Goal: Navigation & Orientation: Find specific page/section

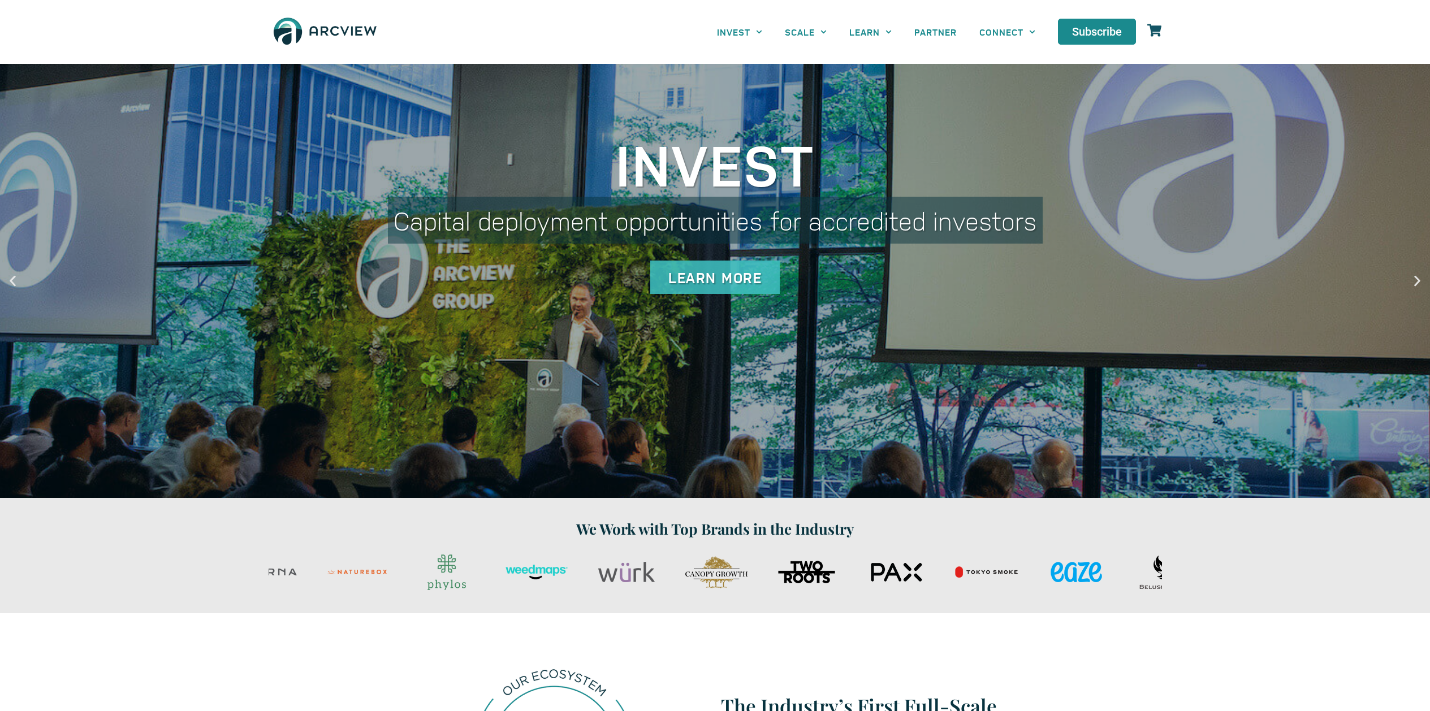
click at [894, 544] on div "We Work with Top Brands in the Industry" at bounding box center [715, 555] width 905 height 87
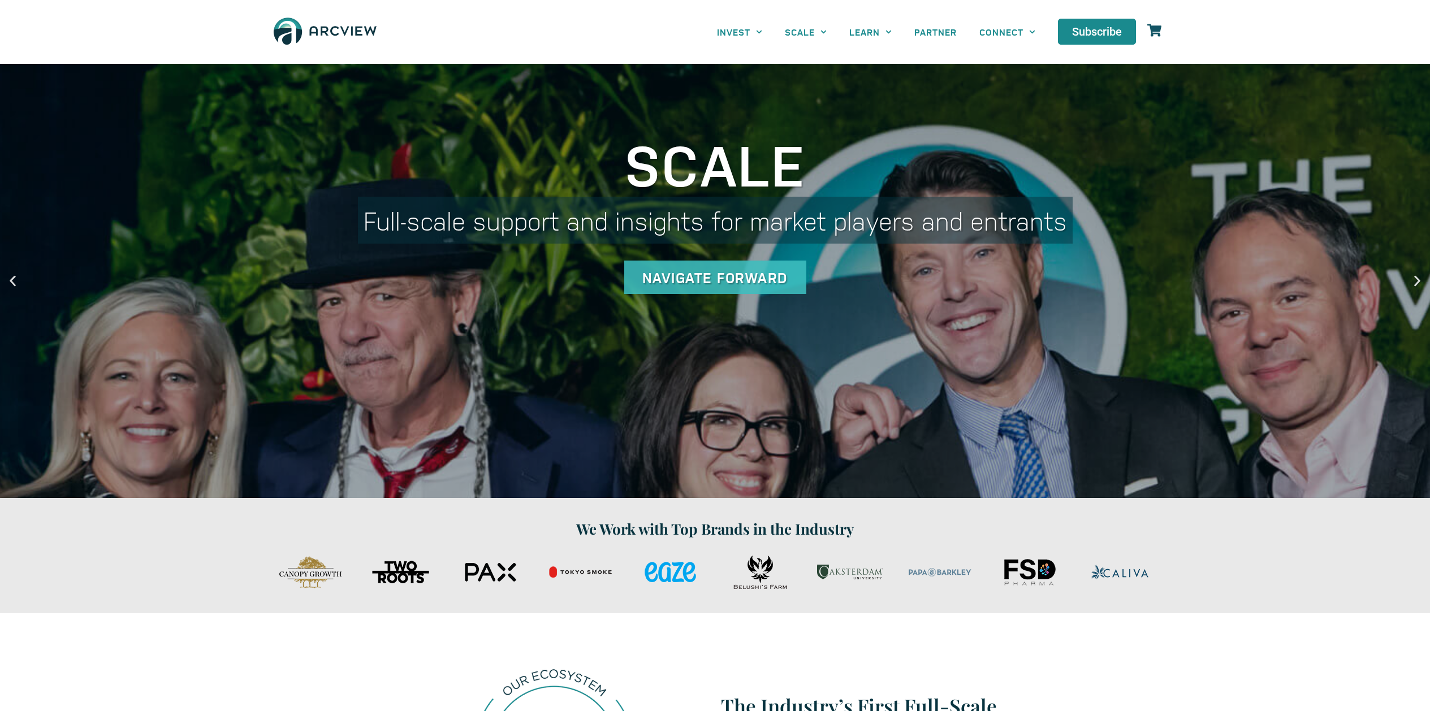
click at [489, 588] on div "PAX 125x75" at bounding box center [490, 572] width 84 height 42
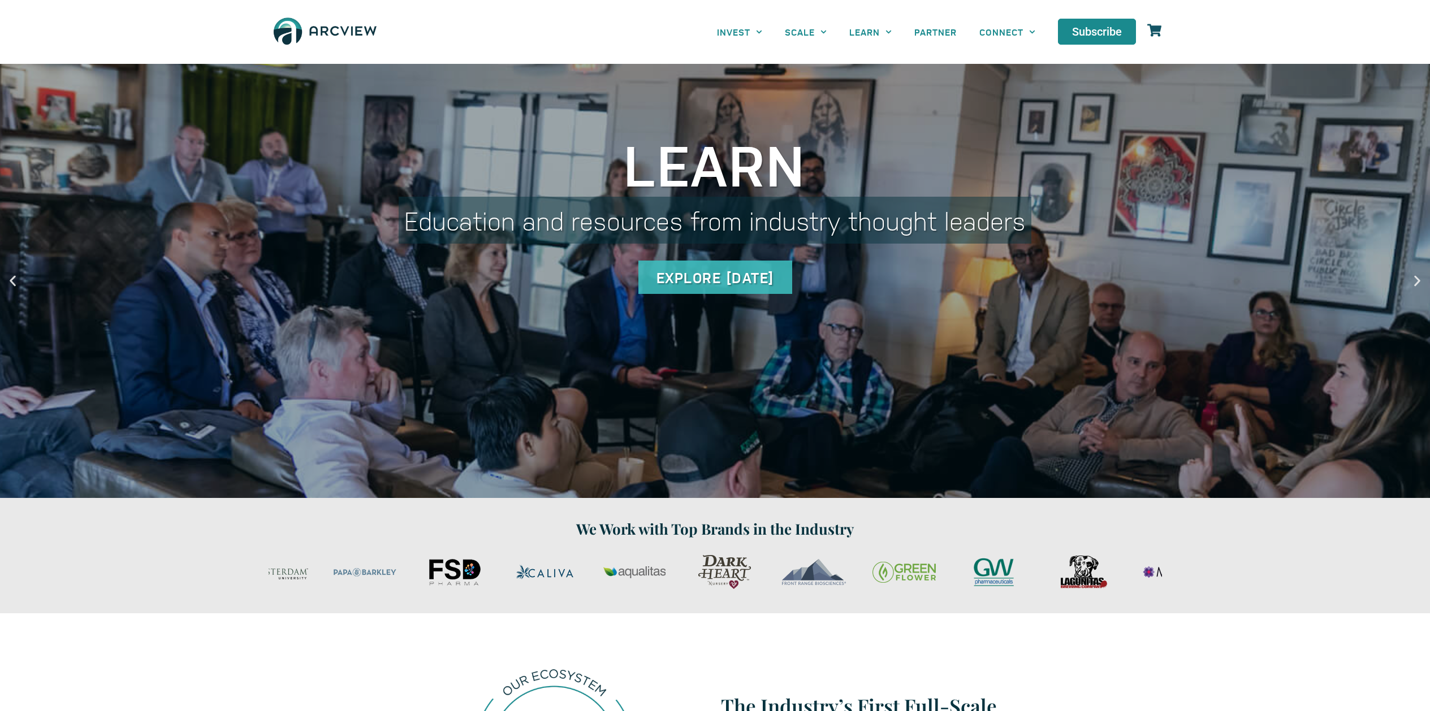
click at [432, 602] on section "We Work with Top Brands in the Industry" at bounding box center [715, 555] width 1430 height 115
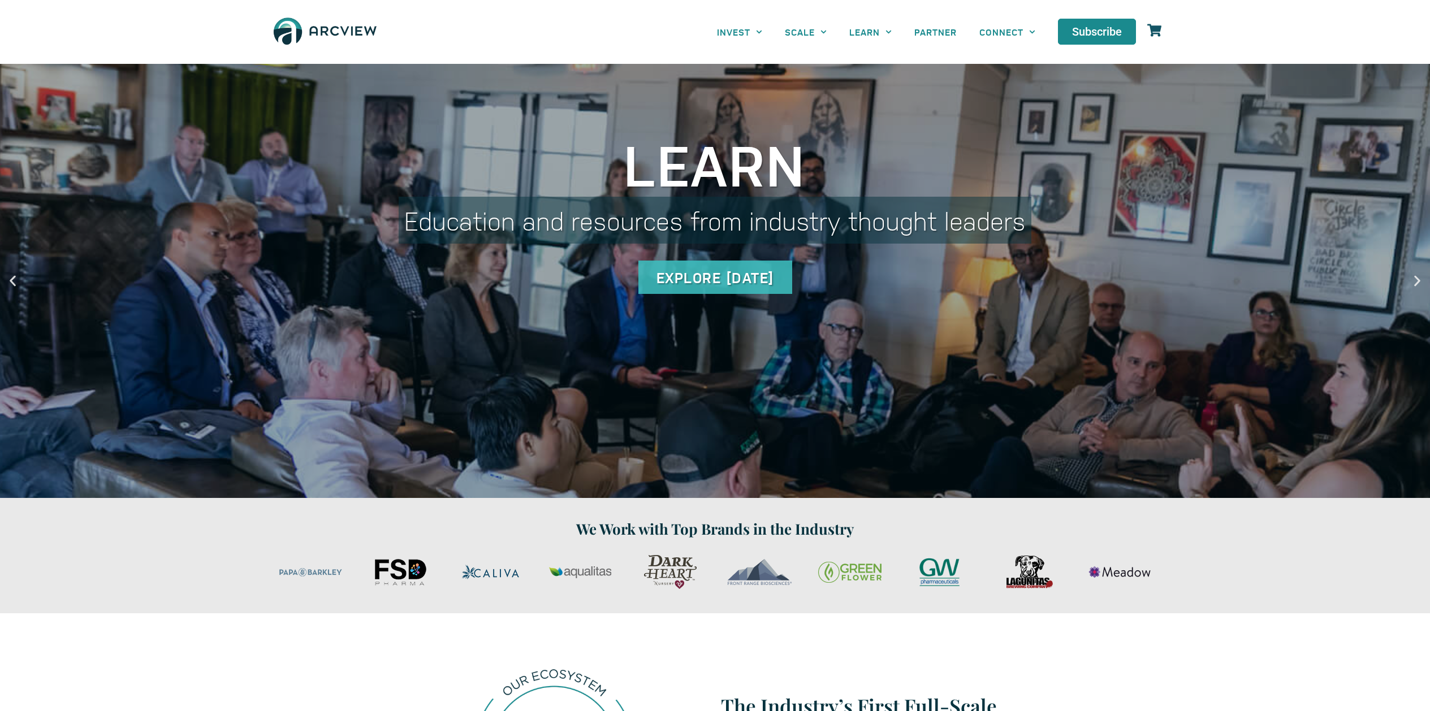
click at [988, 573] on div "brand-lagunitas" at bounding box center [1030, 572] width 84 height 42
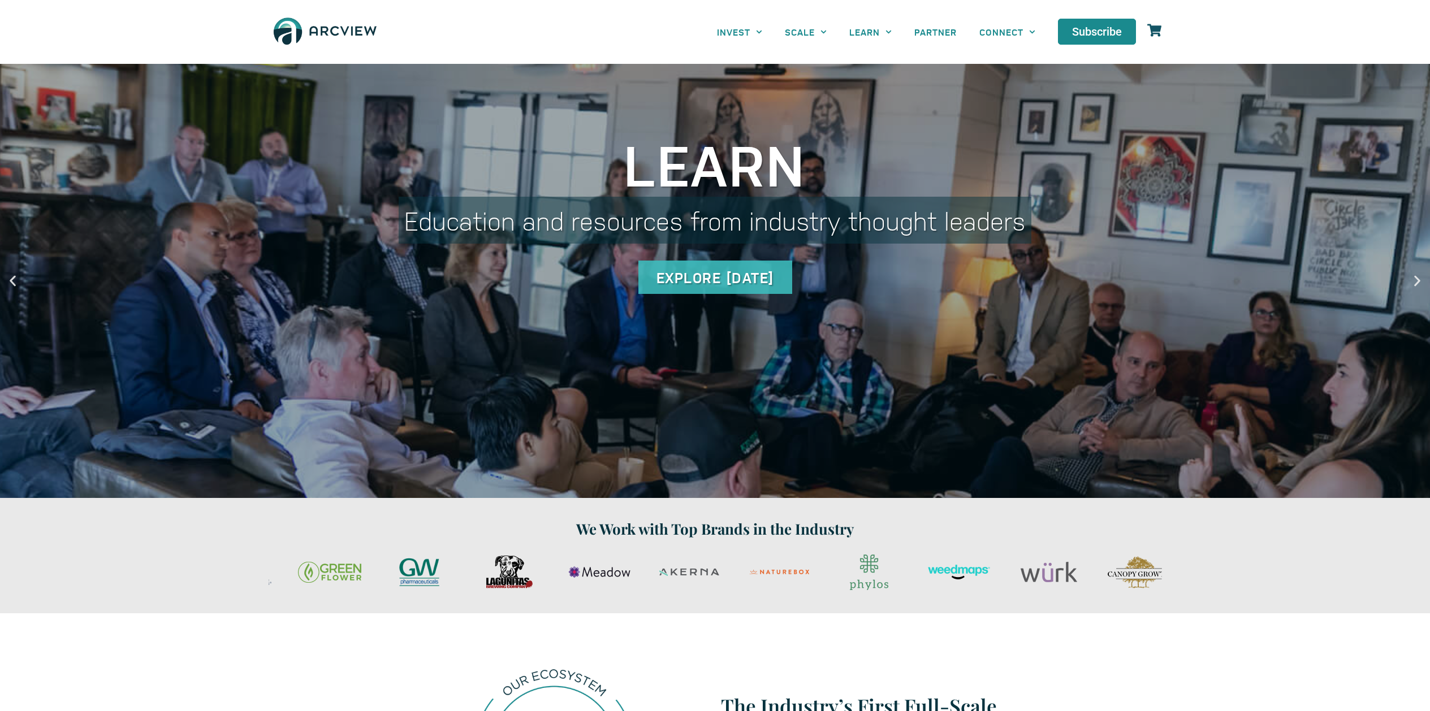
click at [827, 586] on div "brand-phylos" at bounding box center [869, 572] width 84 height 42
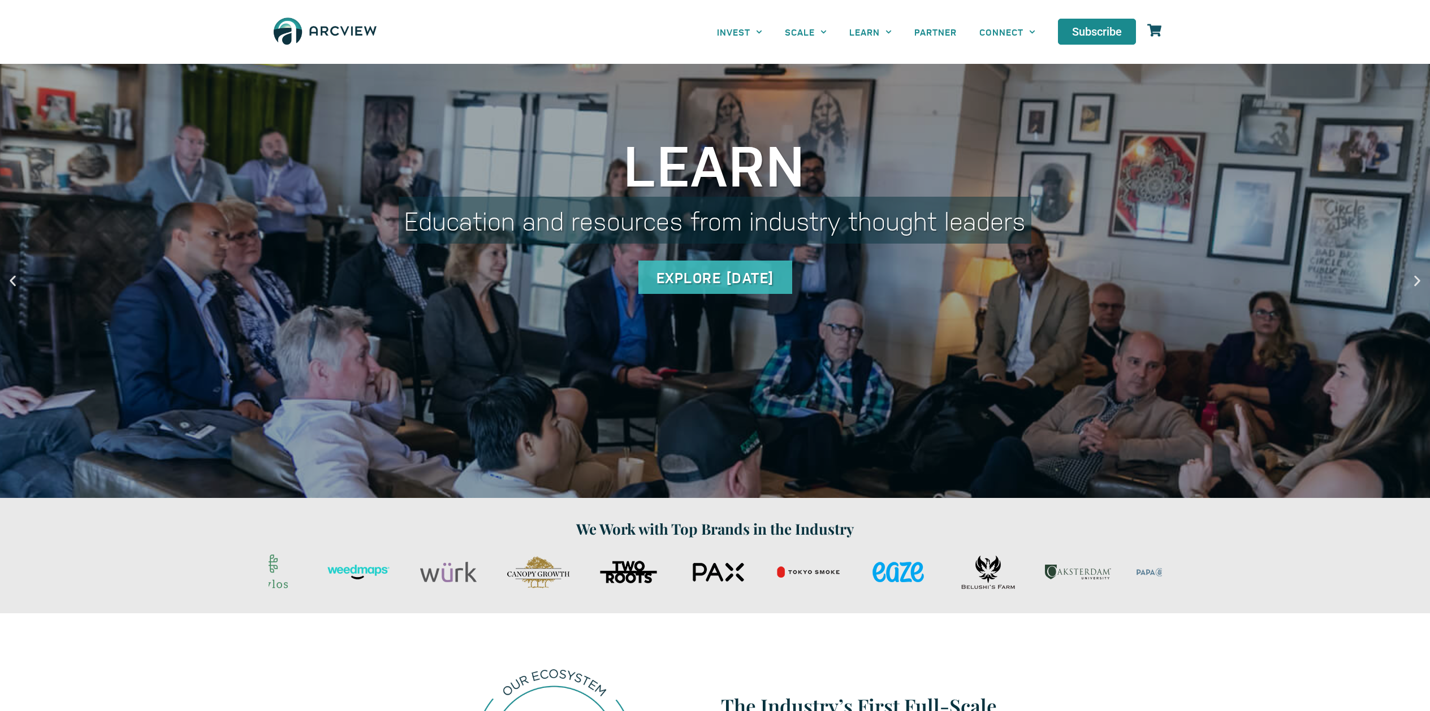
click at [460, 593] on div "brand-wurk" at bounding box center [449, 572] width 84 height 42
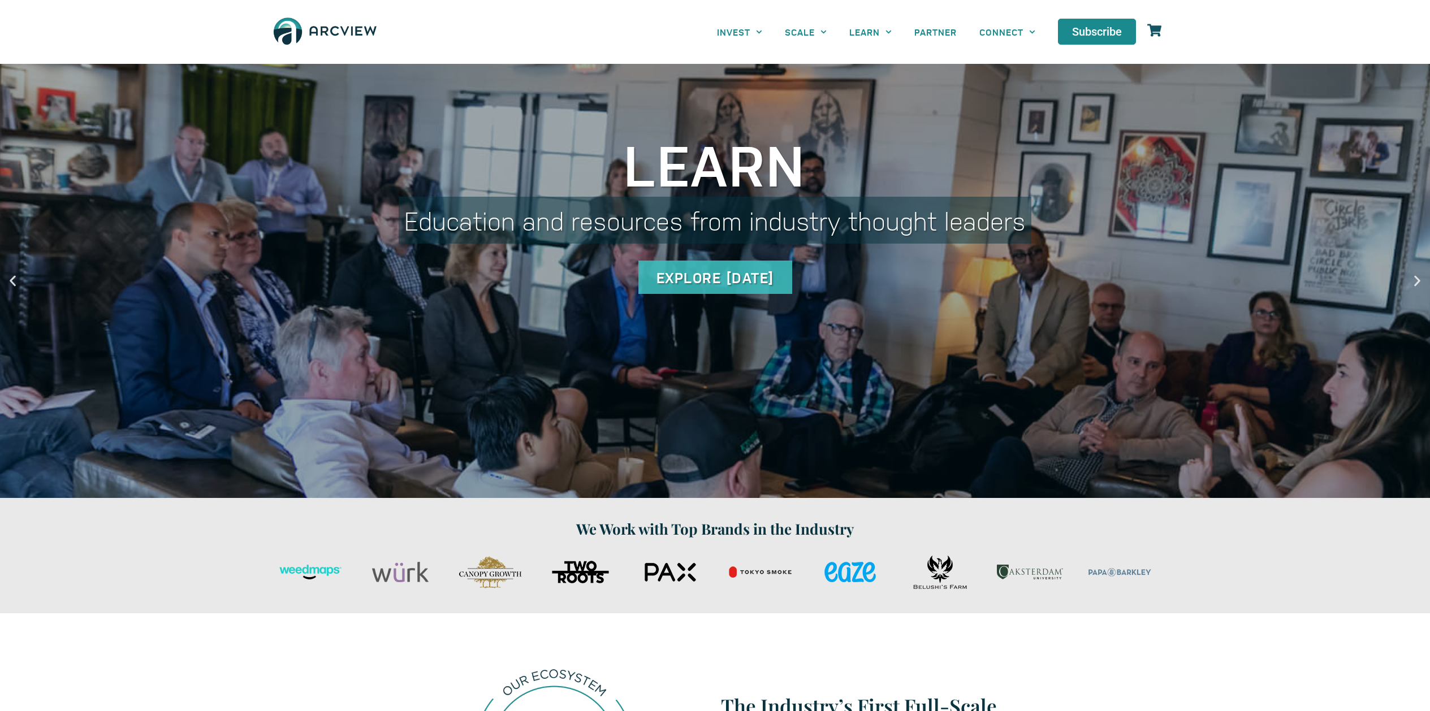
click at [665, 599] on section "We Work with Top Brands in the Industry" at bounding box center [715, 555] width 1430 height 115
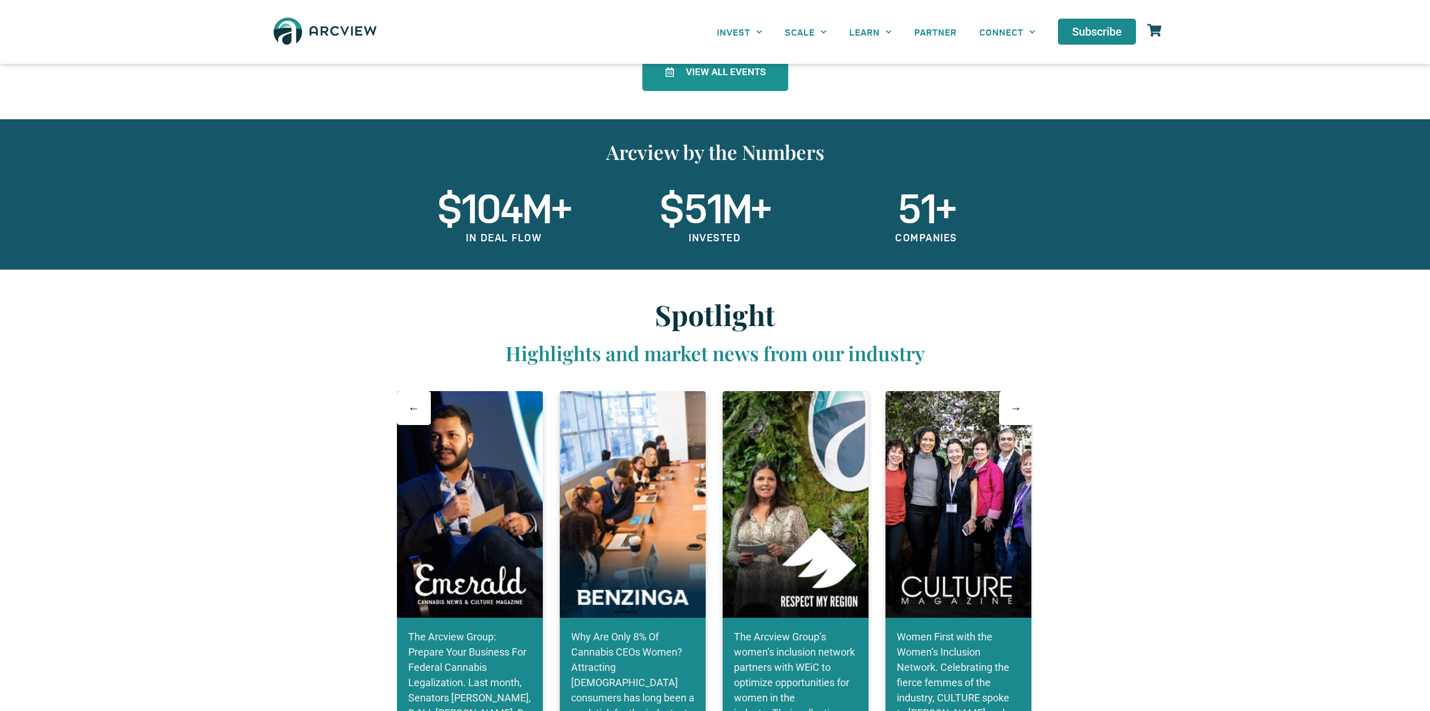
scroll to position [2332, 0]
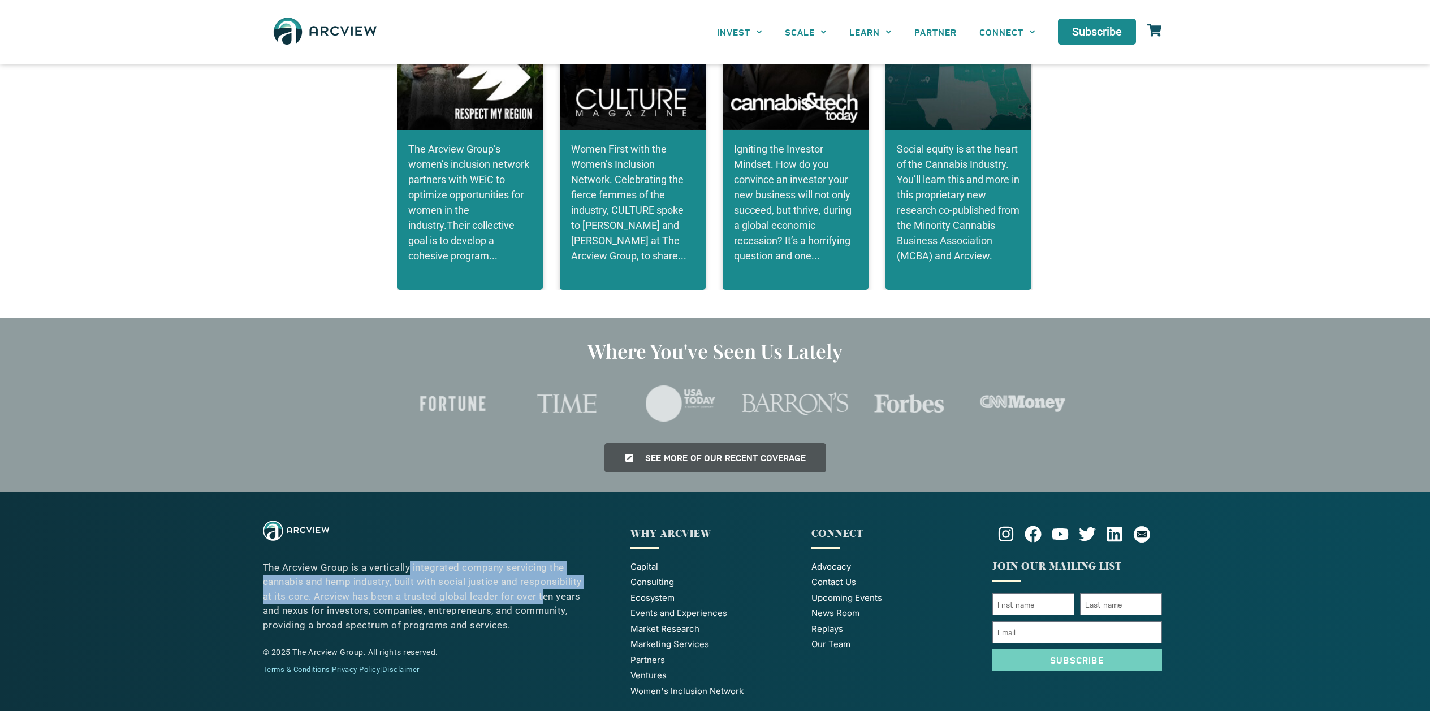
drag, startPoint x: 449, startPoint y: 540, endPoint x: 543, endPoint y: 571, distance: 98.7
click at [543, 571] on p "The Arcview Group is a vertically integrated company servicing the cannabis and…" at bounding box center [423, 597] width 320 height 72
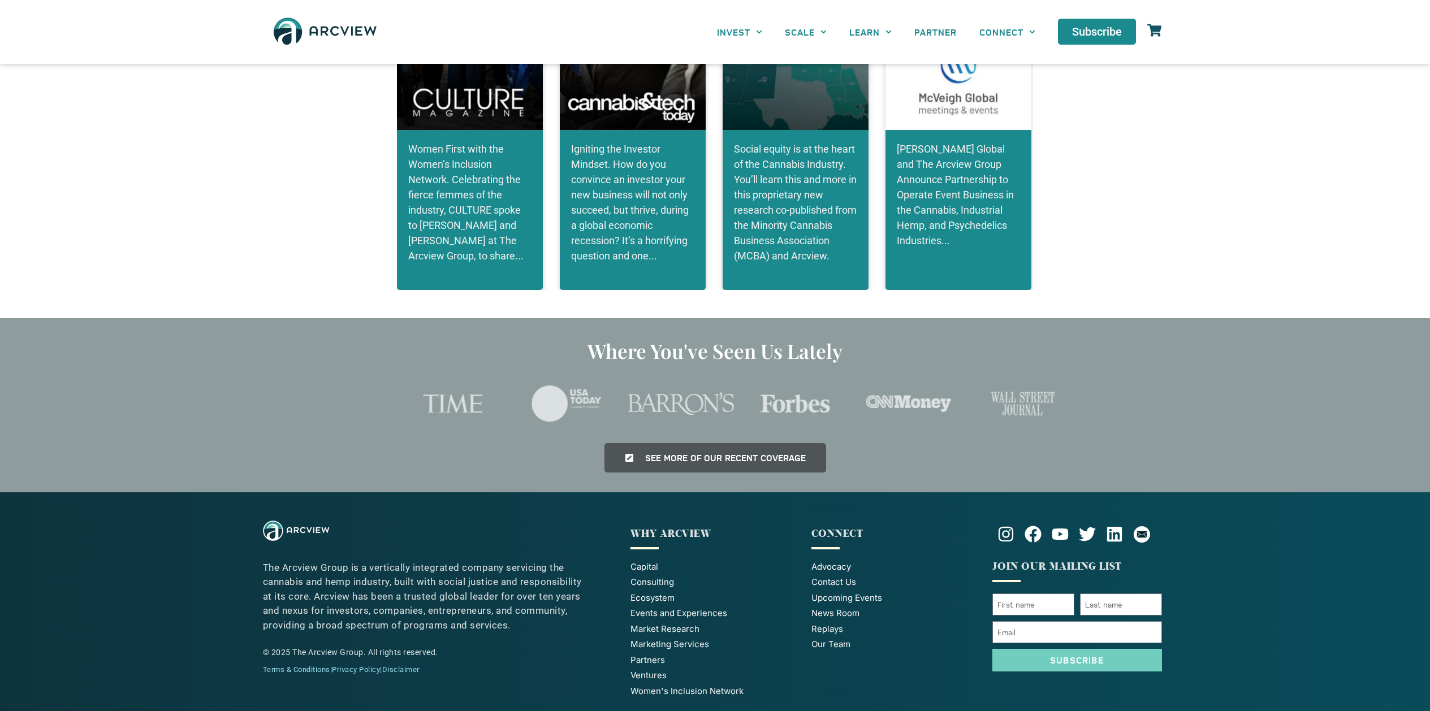
drag, startPoint x: 292, startPoint y: 636, endPoint x: 457, endPoint y: 633, distance: 164.6
click at [457, 647] on div "© 2025 The Arcview Group. All rights reserved." at bounding box center [423, 653] width 320 height 12
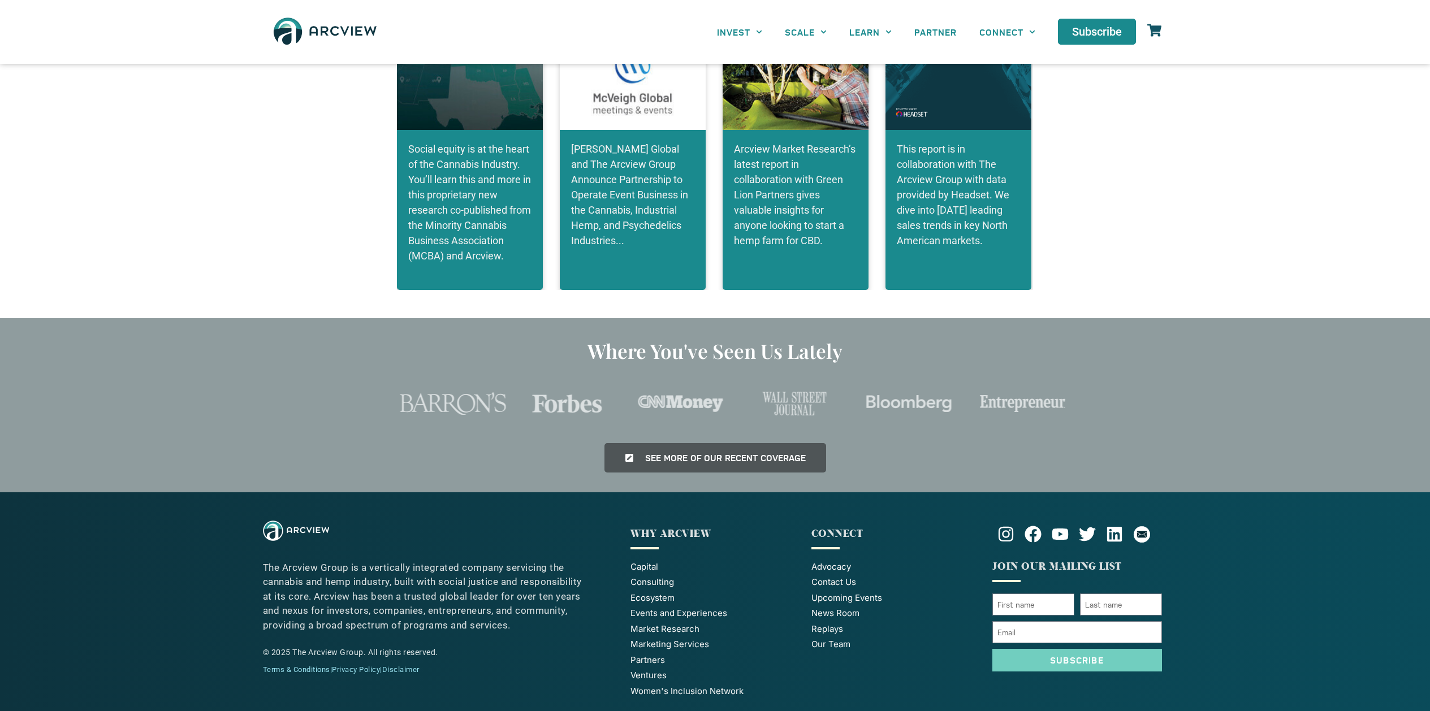
click at [297, 666] on link "Terms & Conditions" at bounding box center [296, 670] width 67 height 8
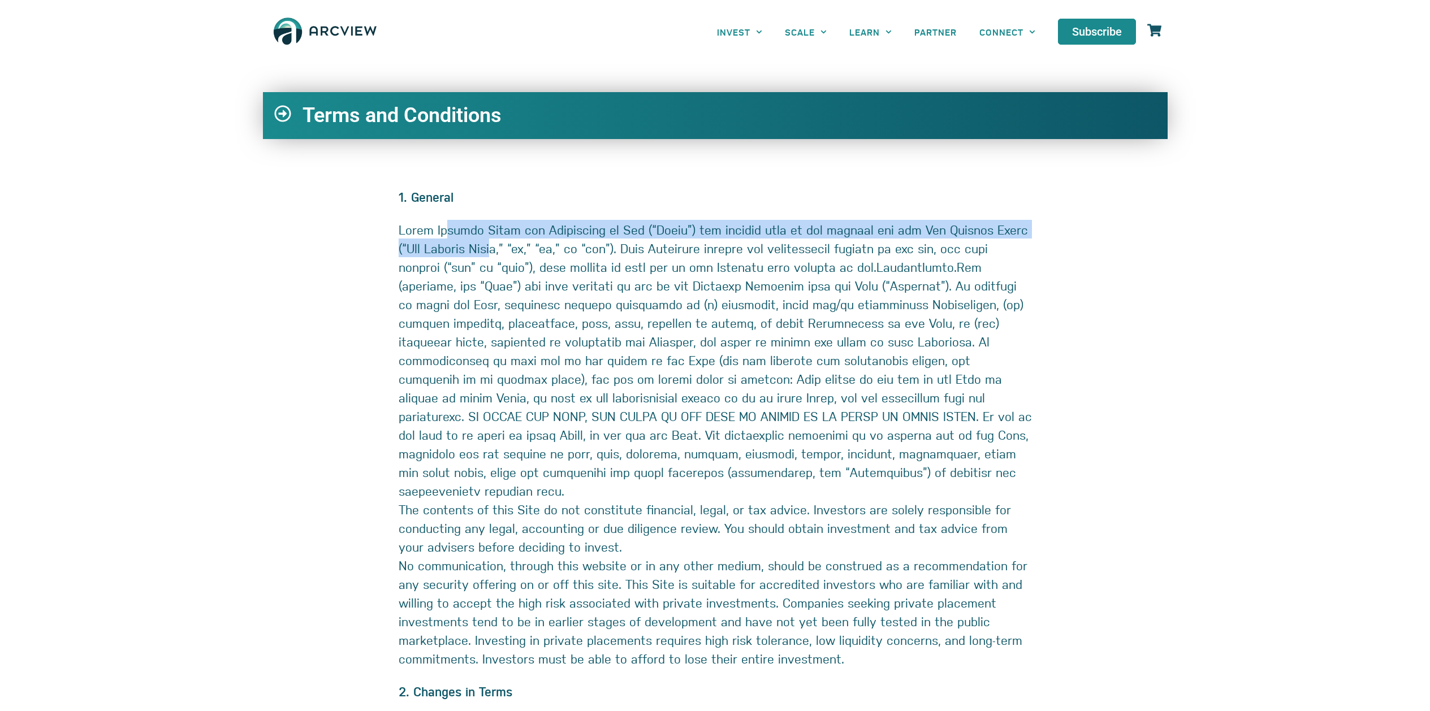
drag, startPoint x: 452, startPoint y: 232, endPoint x: 544, endPoint y: 245, distance: 92.0
click at [543, 245] on p at bounding box center [715, 360] width 633 height 280
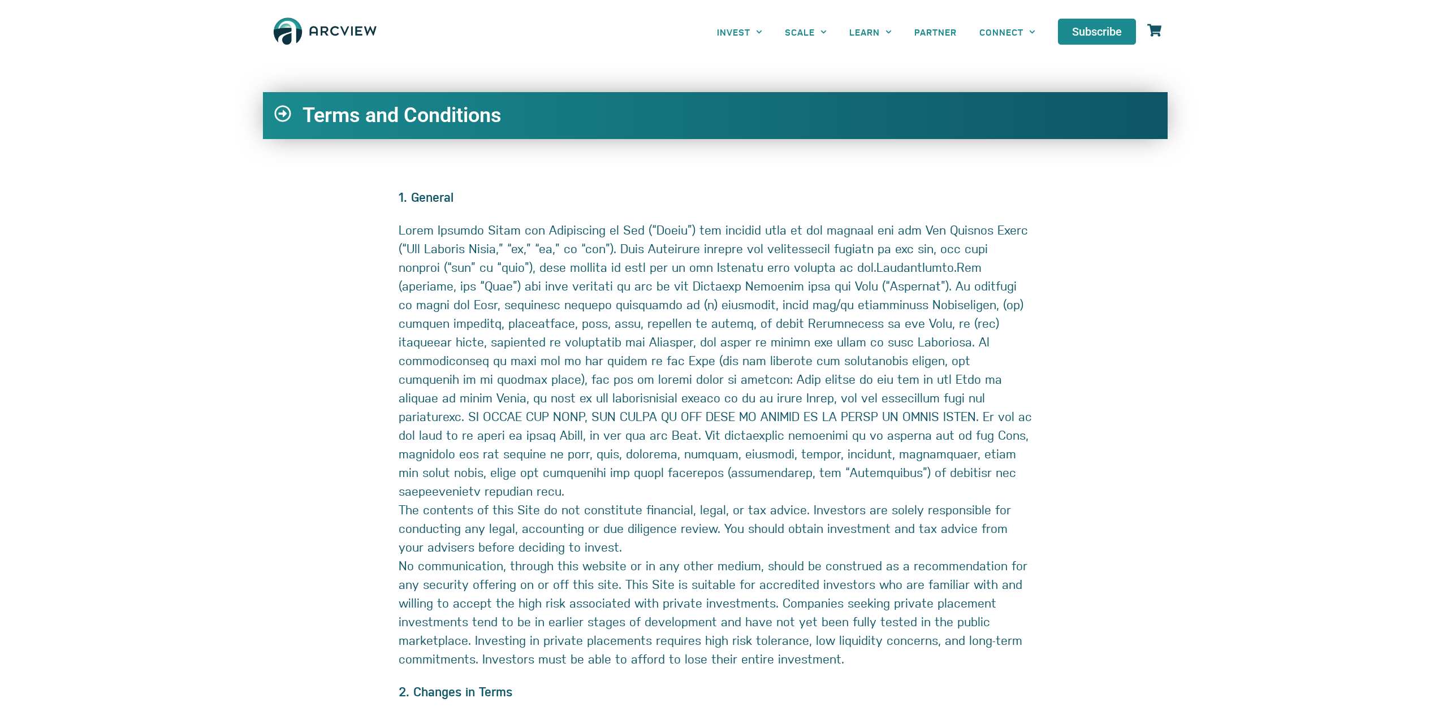
click at [912, 476] on p at bounding box center [715, 360] width 633 height 280
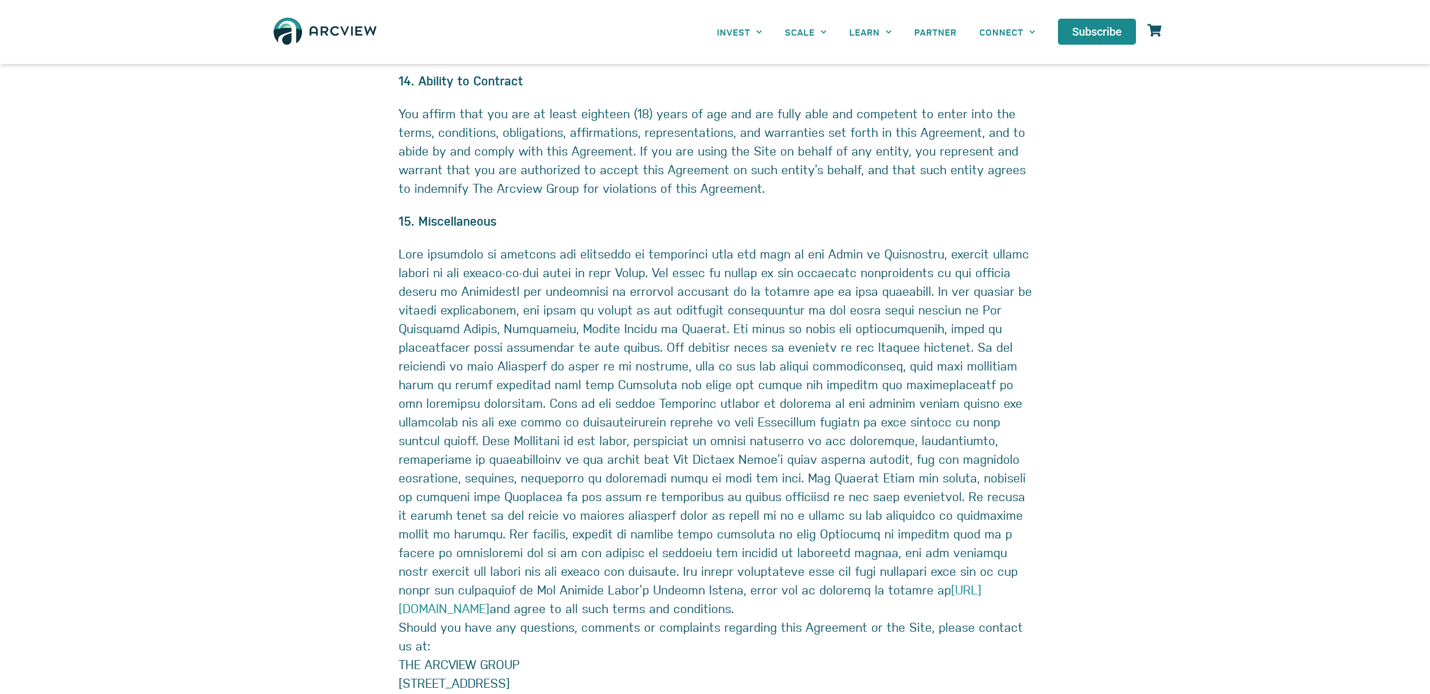
scroll to position [5382, 0]
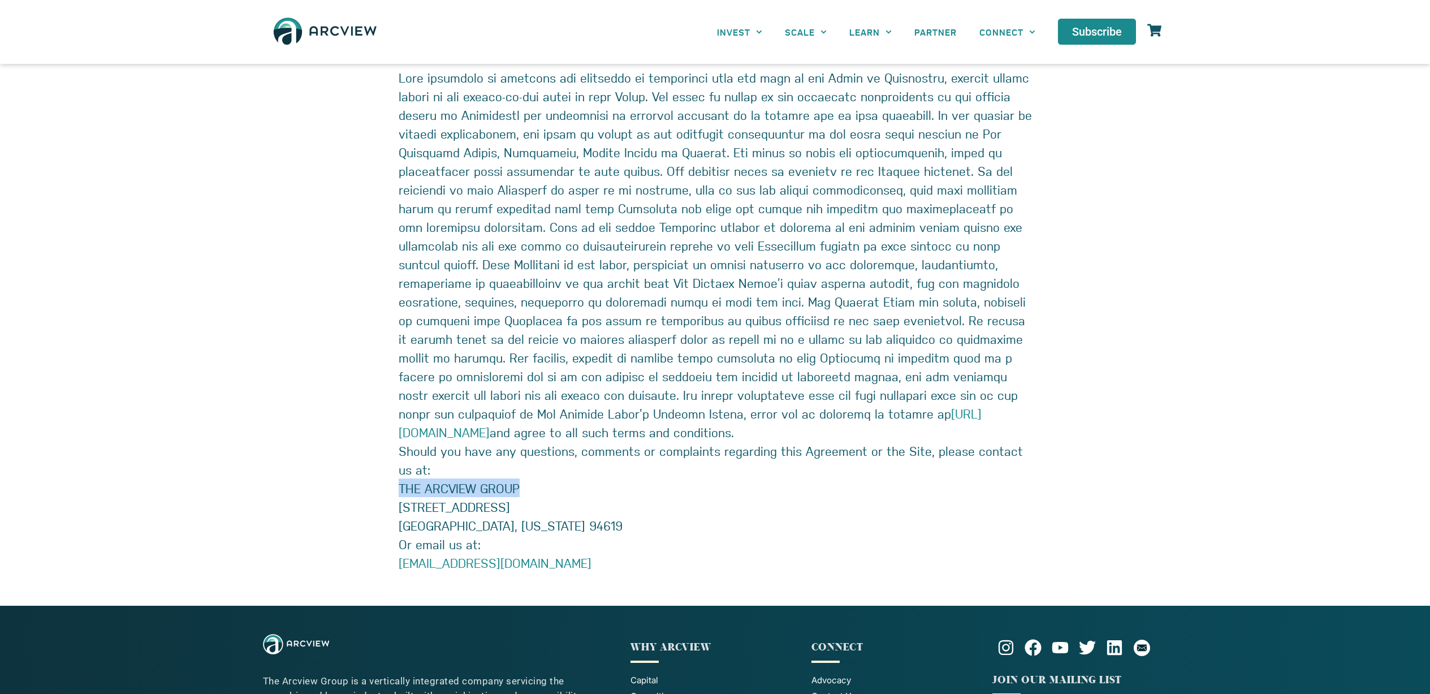
drag, startPoint x: 400, startPoint y: 432, endPoint x: 710, endPoint y: 439, distance: 310.0
click at [617, 478] on p "THE ARCVIEW GROUP 4100 Redwood Rd, STE 20A #163 Oakland, California 94619" at bounding box center [715, 506] width 633 height 56
click at [827, 478] on p "THE ARCVIEW GROUP 4100 Redwood Rd, STE 20A #163 Oakland, California 94619" at bounding box center [715, 506] width 633 height 56
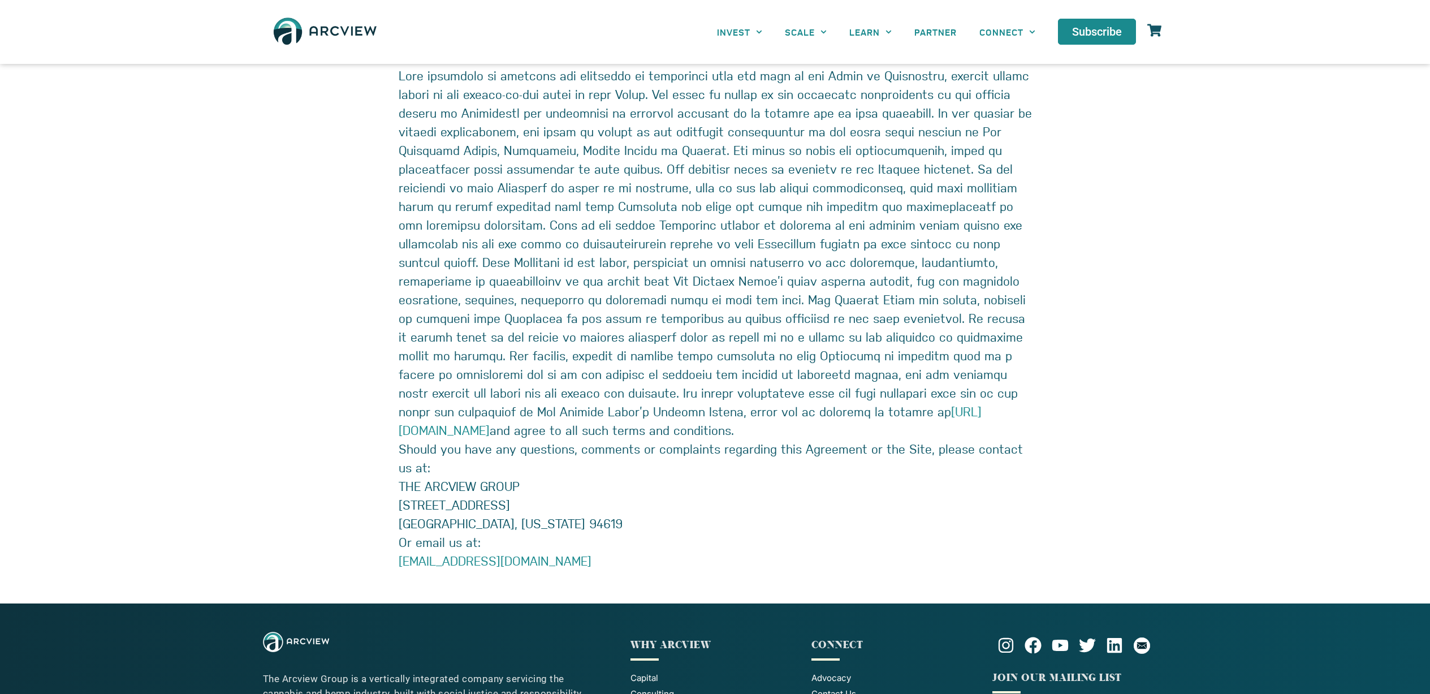
scroll to position [5475, 0]
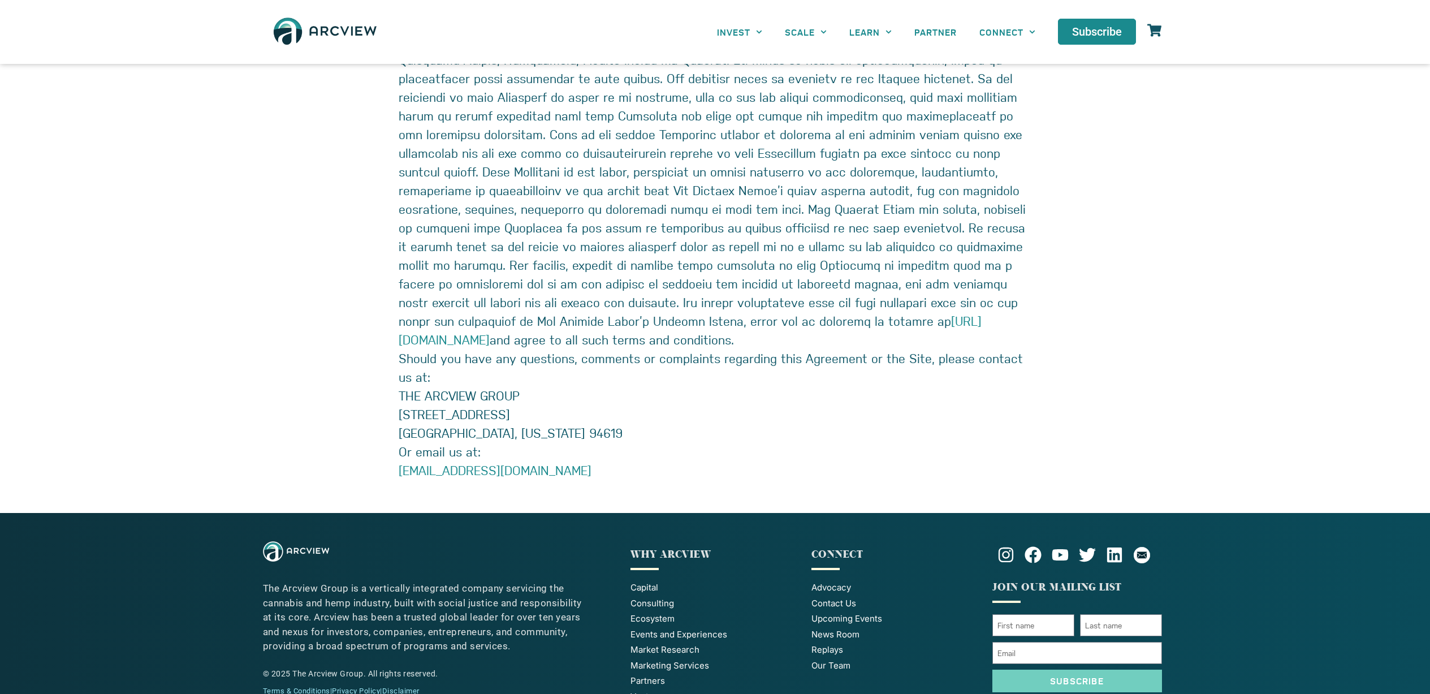
click at [649, 581] on span "Capital" at bounding box center [645, 587] width 28 height 13
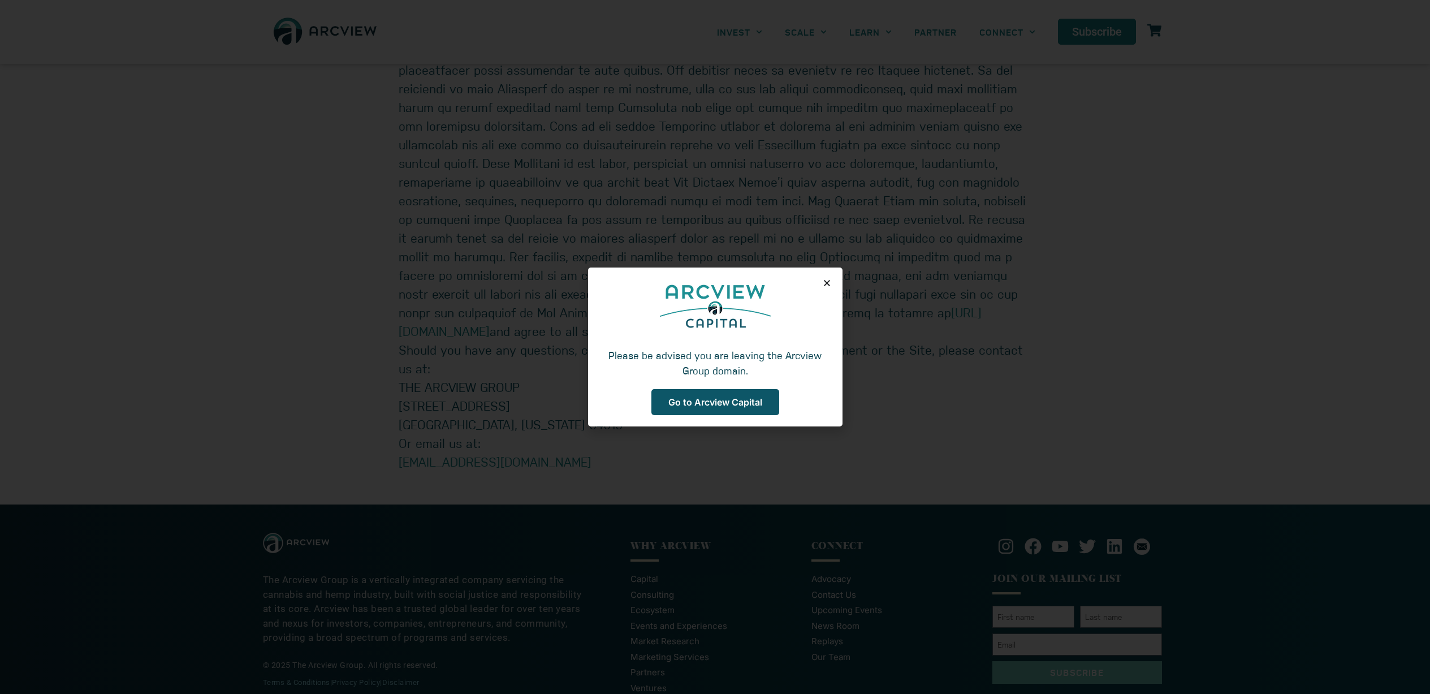
scroll to position [5475, 0]
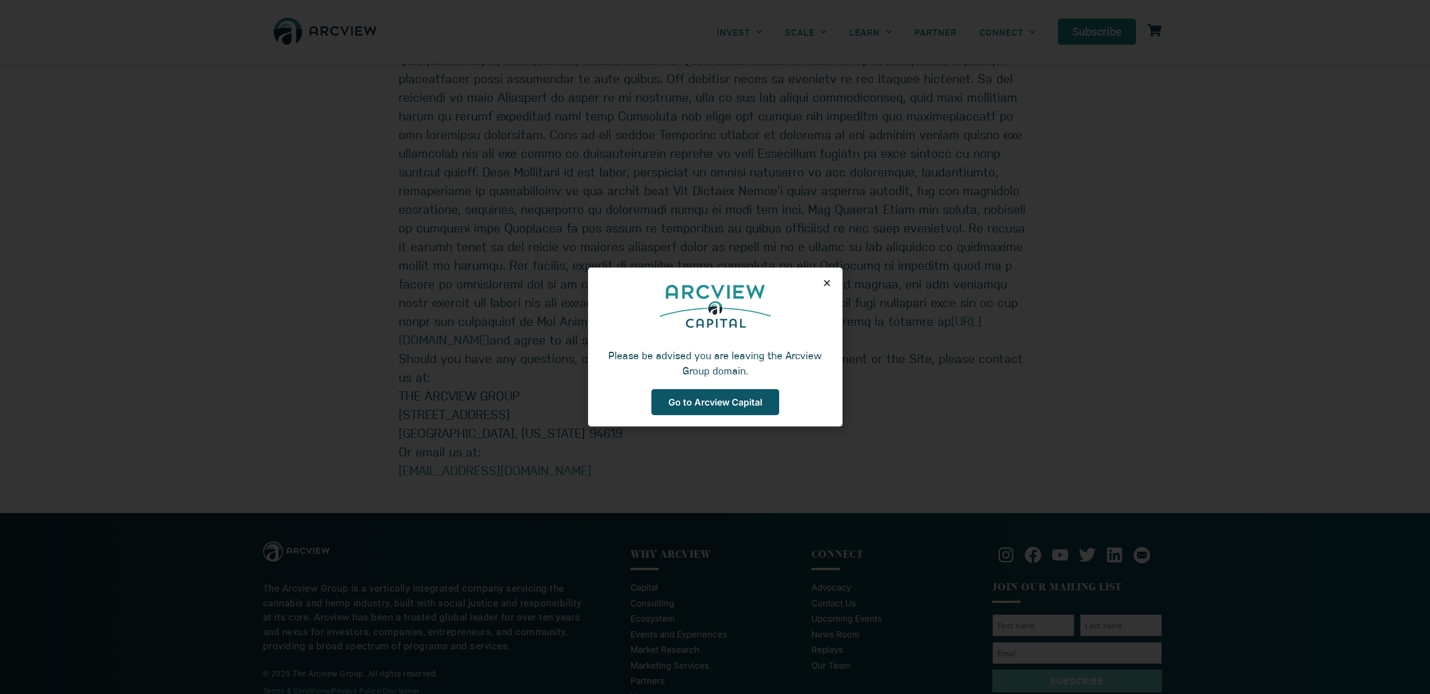
click at [829, 286] on icon "Close" at bounding box center [827, 283] width 8 height 8
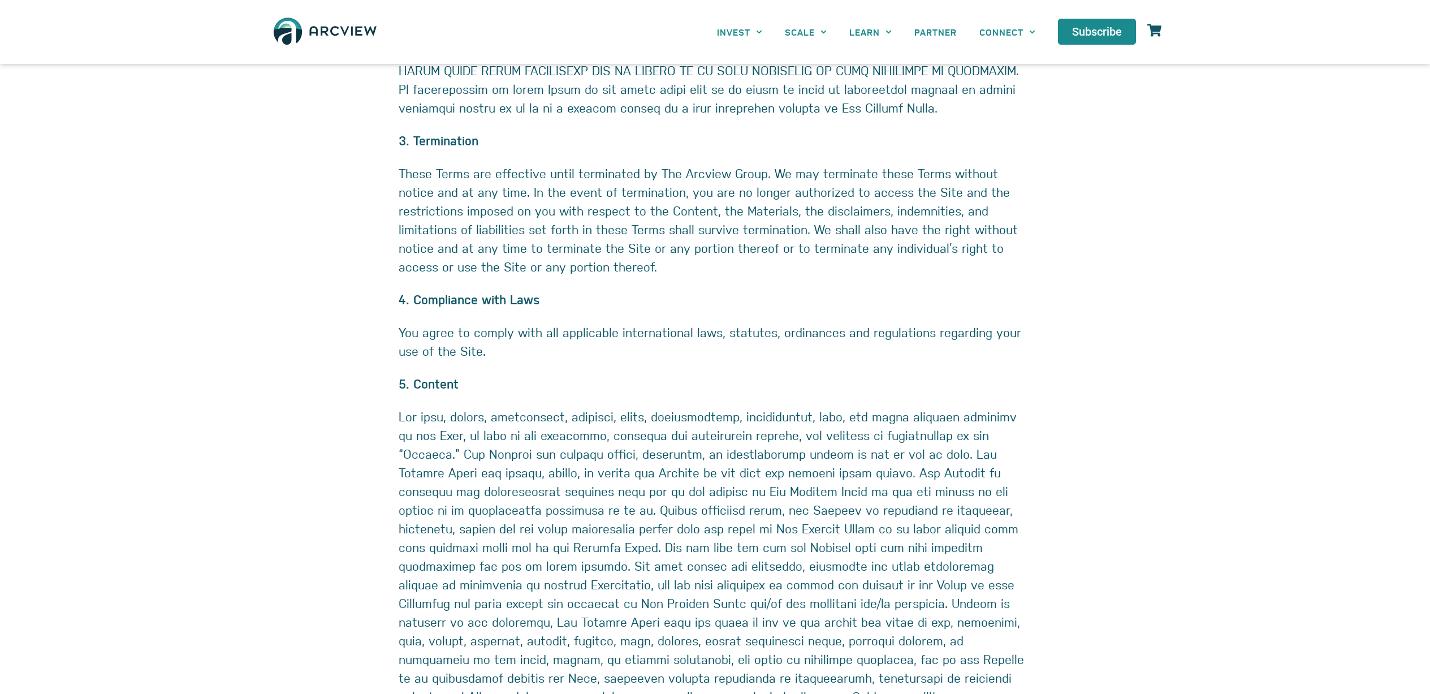
scroll to position [547, 0]
